Goal: Navigation & Orientation: Find specific page/section

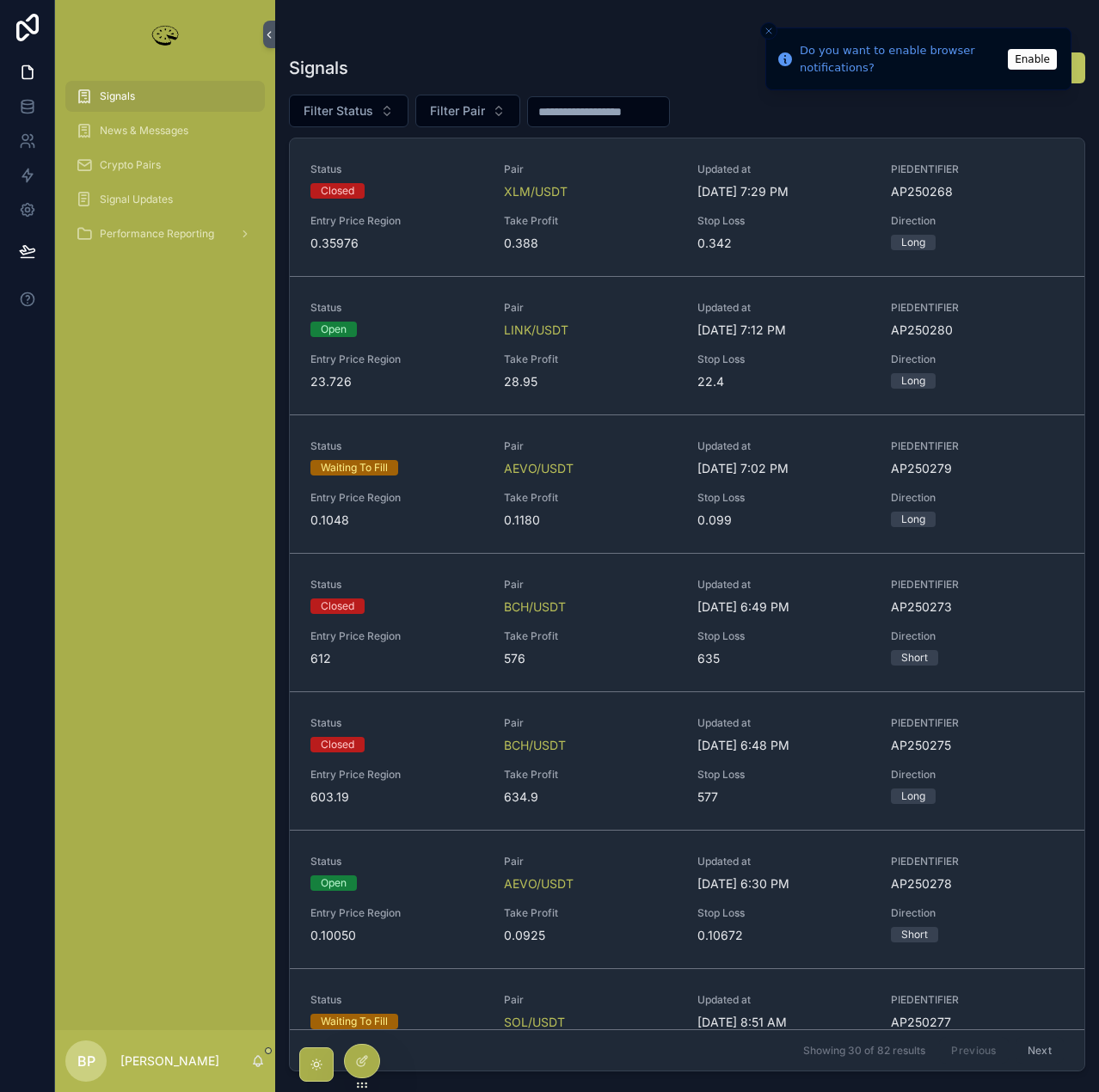
click at [1033, 60] on button "Enable" at bounding box center [1031, 59] width 49 height 21
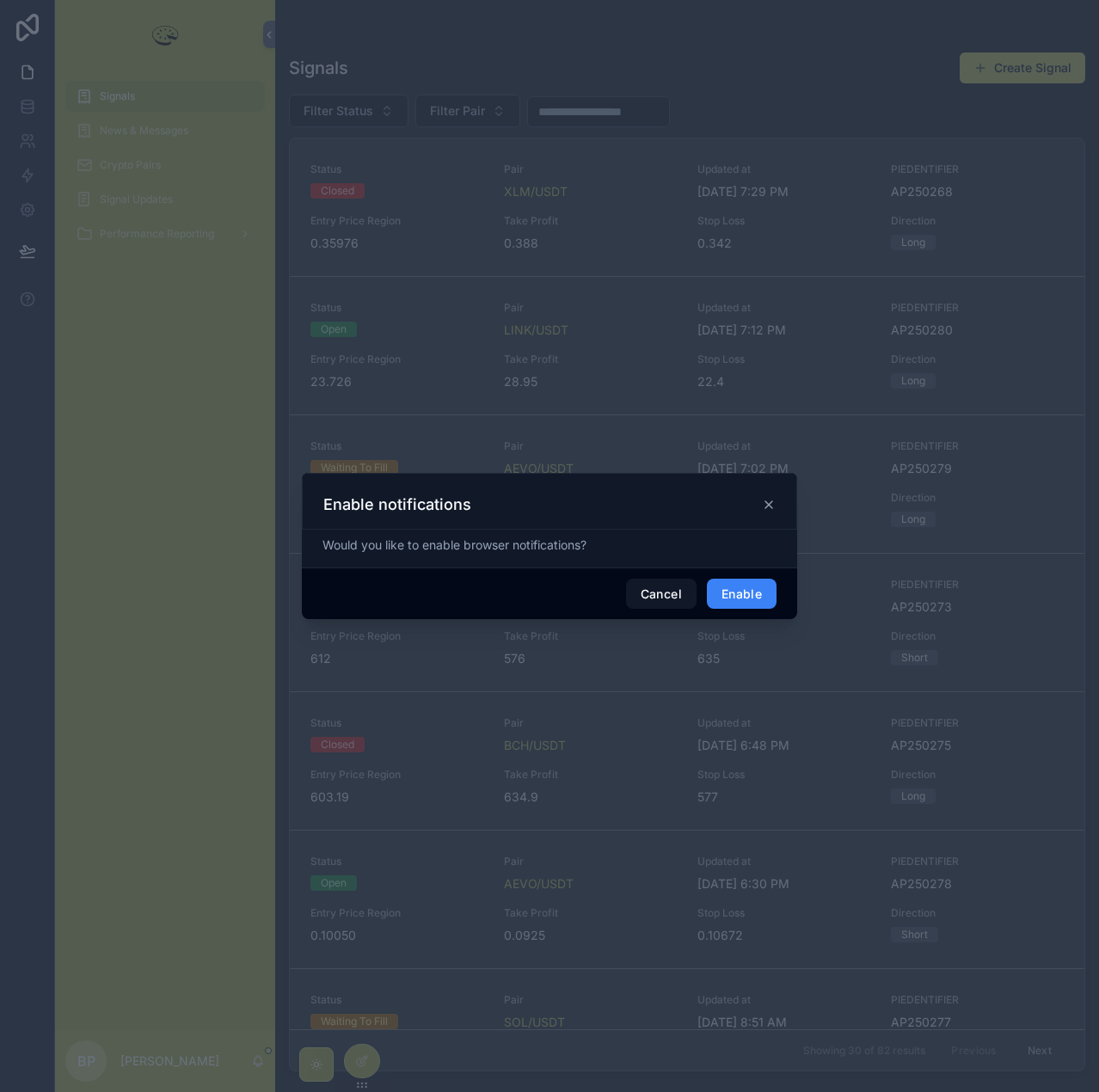
click at [740, 599] on button "Enable" at bounding box center [741, 594] width 69 height 31
click at [770, 495] on icon at bounding box center [768, 501] width 14 height 14
click at [765, 503] on icon at bounding box center [768, 501] width 14 height 14
click at [764, 502] on icon at bounding box center [768, 501] width 14 height 14
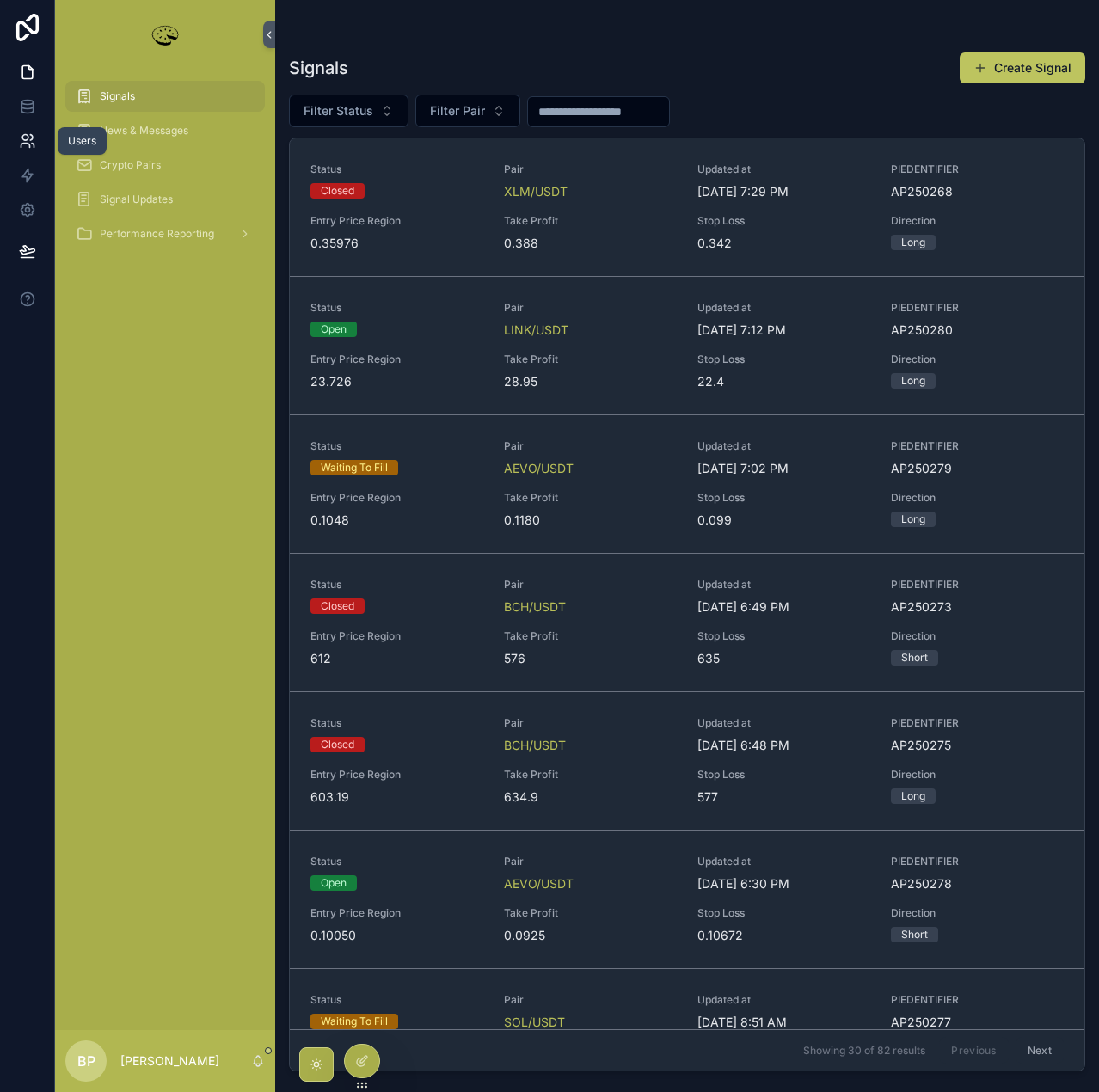
click at [23, 144] on icon at bounding box center [27, 140] width 17 height 17
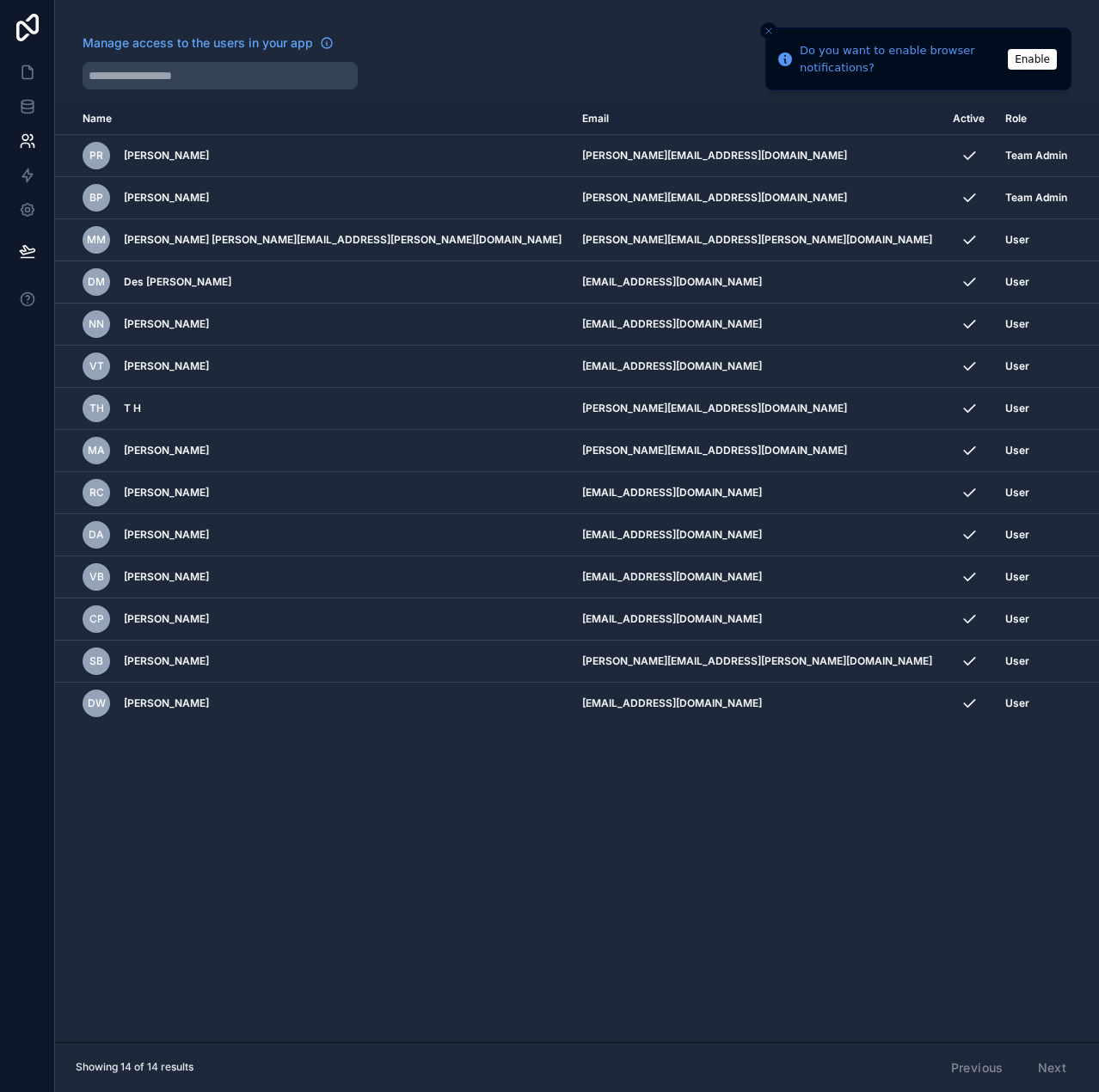
click at [774, 30] on button "Close toast" at bounding box center [768, 31] width 17 height 17
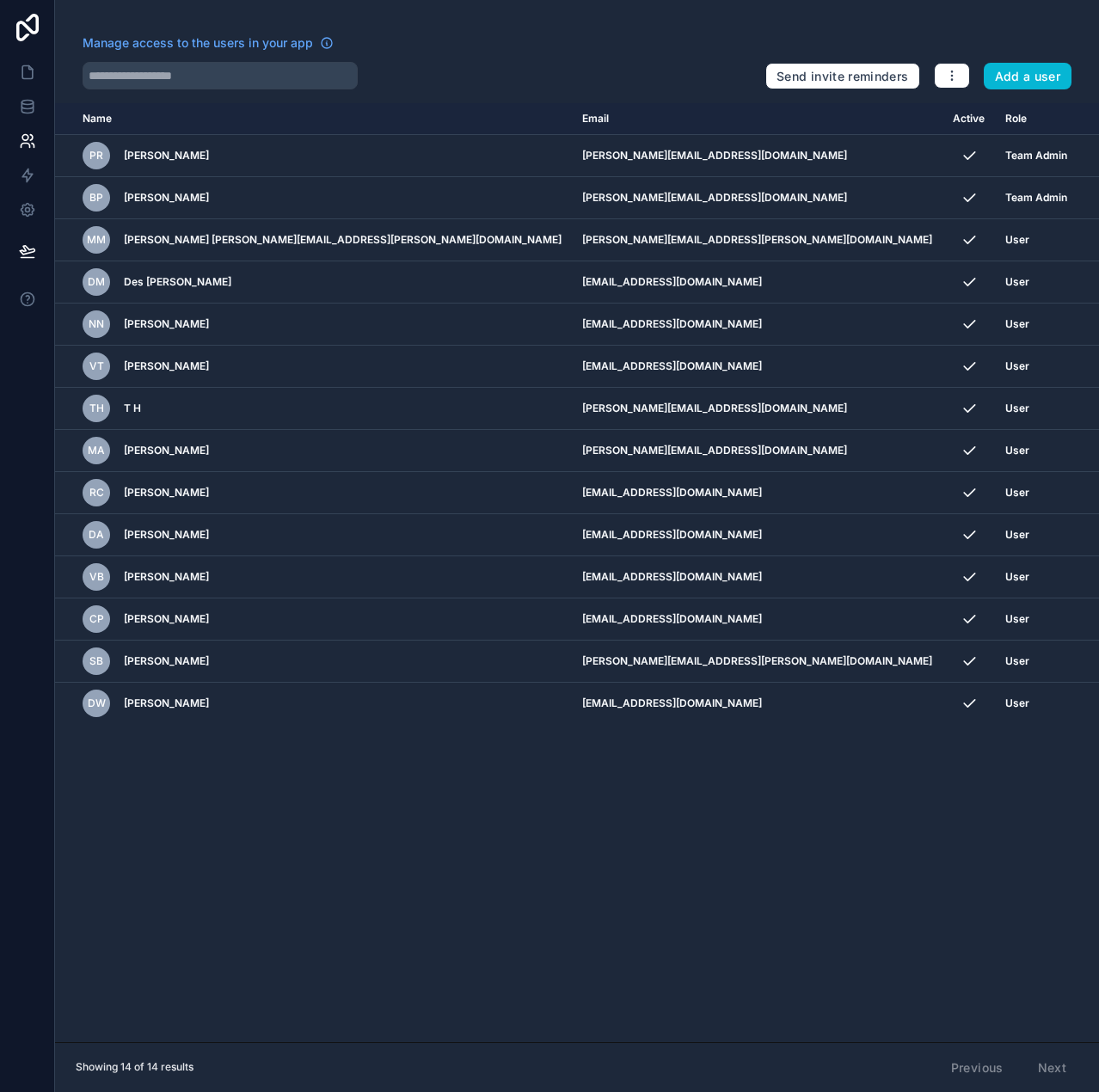
click at [707, 908] on div "Name Email Active Role [DOMAIN_NAME] PR [PERSON_NAME] [PERSON_NAME][EMAIL_ADDRE…" at bounding box center [577, 573] width 1044 height 939
drag, startPoint x: 18, startPoint y: 66, endPoint x: 26, endPoint y: 82, distance: 17.9
click at [19, 66] on icon at bounding box center [27, 72] width 17 height 17
